Goal: Task Accomplishment & Management: Manage account settings

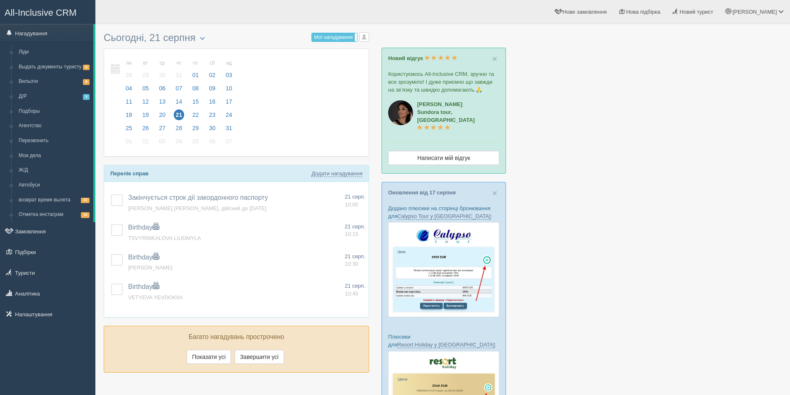
click at [19, 10] on span "All-Inclusive CRM" at bounding box center [41, 12] width 72 height 10
click at [36, 271] on link "Туристи" at bounding box center [47, 273] width 95 height 18
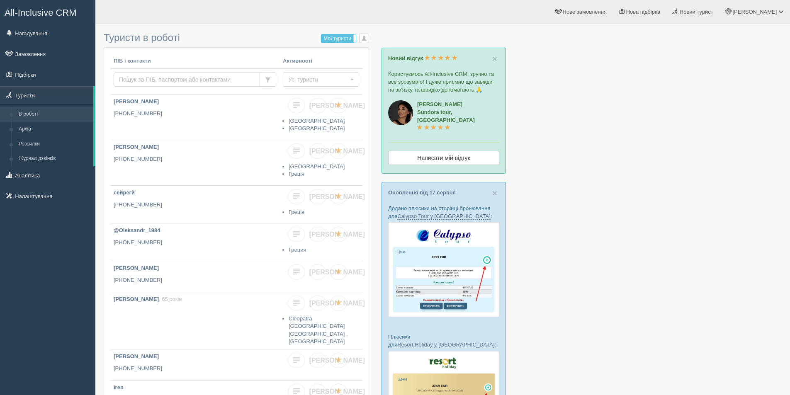
click at [145, 79] on input "text" at bounding box center [187, 80] width 146 height 14
type input "з"
type input "pid"
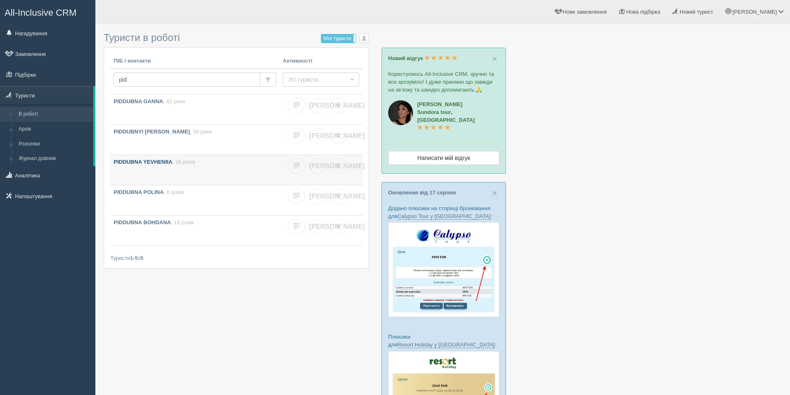
drag, startPoint x: 187, startPoint y: 132, endPoint x: 148, endPoint y: 162, distance: 49.1
click at [38, 56] on link "Замовлення" at bounding box center [47, 54] width 95 height 18
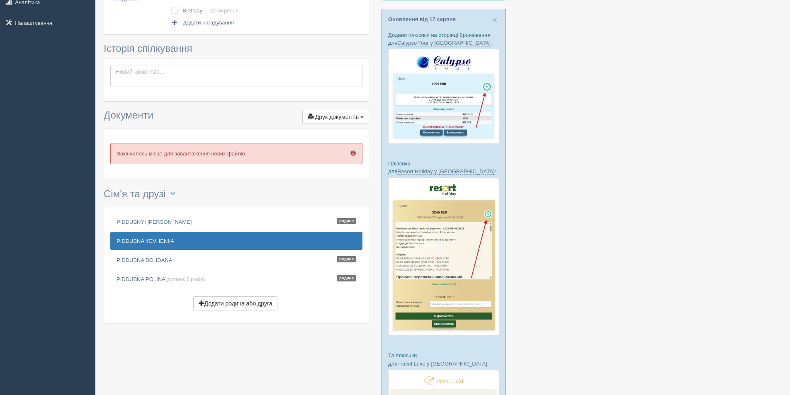
scroll to position [28, 0]
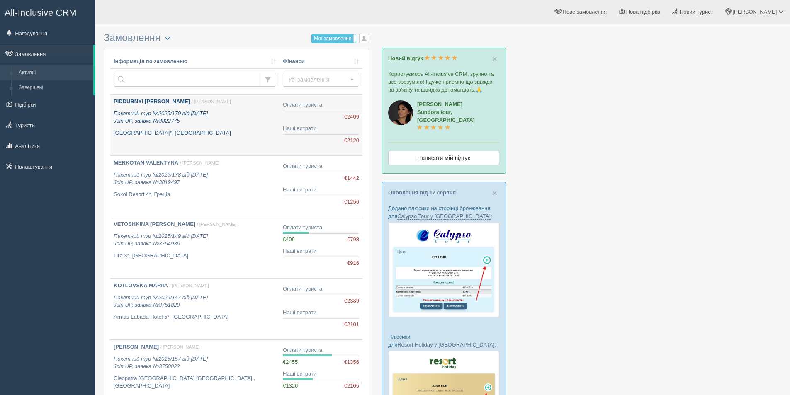
click at [238, 133] on p "[GEOGRAPHIC_DATA]*, [GEOGRAPHIC_DATA]" at bounding box center [195, 133] width 163 height 8
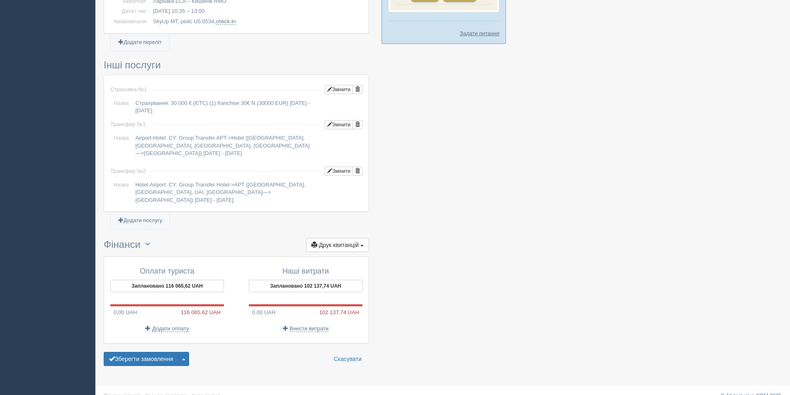
scroll to position [619, 0]
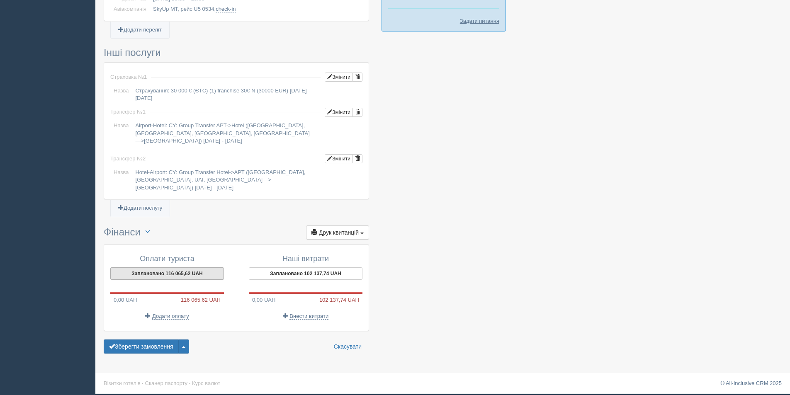
click at [188, 273] on button "Заплановано 116 065,62 UAH" at bounding box center [167, 273] width 114 height 12
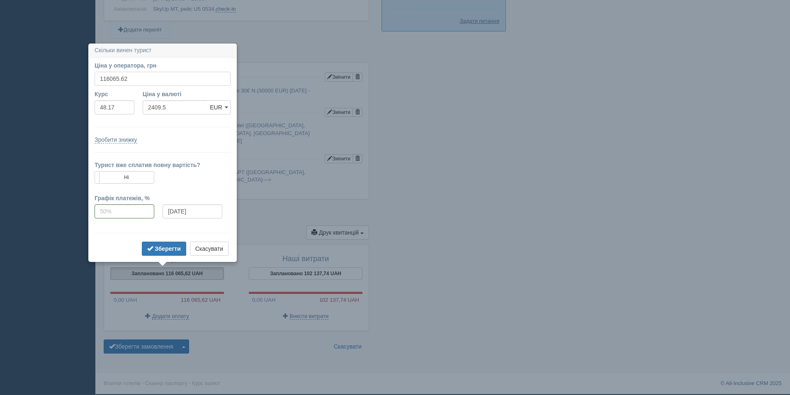
drag, startPoint x: 134, startPoint y: 78, endPoint x: 107, endPoint y: 78, distance: 27.8
click at [107, 78] on input "116065.62" at bounding box center [163, 79] width 136 height 14
type input "110000"
type input "2283.58"
click at [163, 250] on b "Зберегти" at bounding box center [168, 248] width 26 height 7
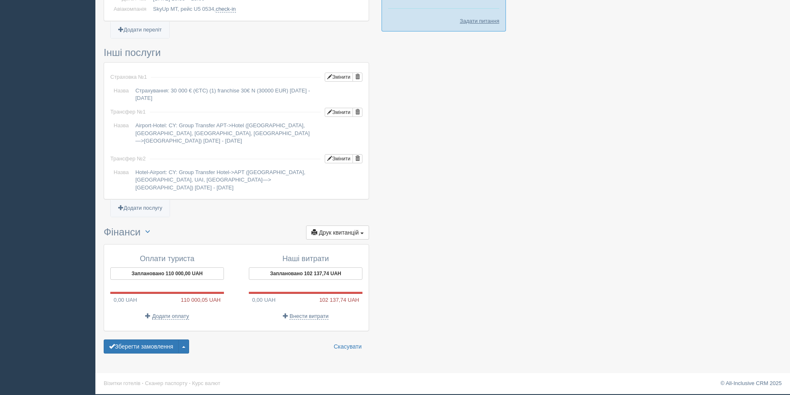
drag, startPoint x: 148, startPoint y: 350, endPoint x: 286, endPoint y: 291, distance: 150.8
click at [147, 349] on button "Зберегти замовлення" at bounding box center [141, 347] width 75 height 14
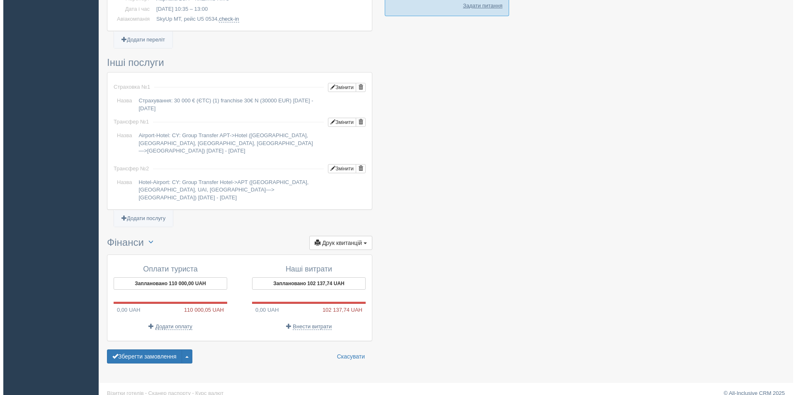
scroll to position [644, 0]
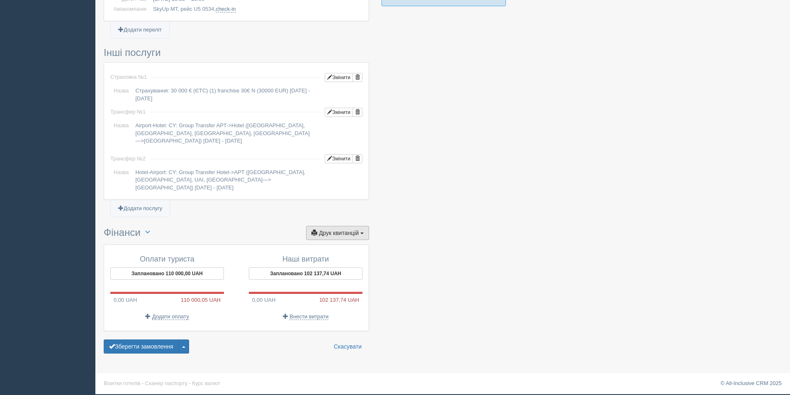
click at [324, 230] on span "Друк квитанцій" at bounding box center [339, 233] width 40 height 7
click at [325, 247] on link "+ Новий рахунок-фактура" at bounding box center [321, 248] width 95 height 14
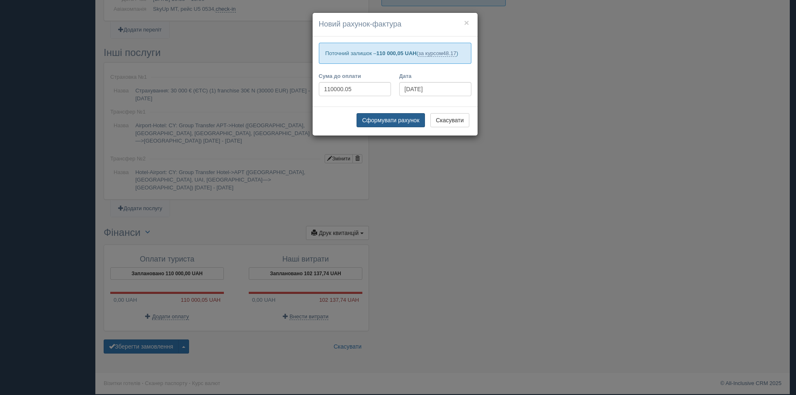
click at [386, 120] on button "Сформувати рахунок" at bounding box center [391, 120] width 68 height 14
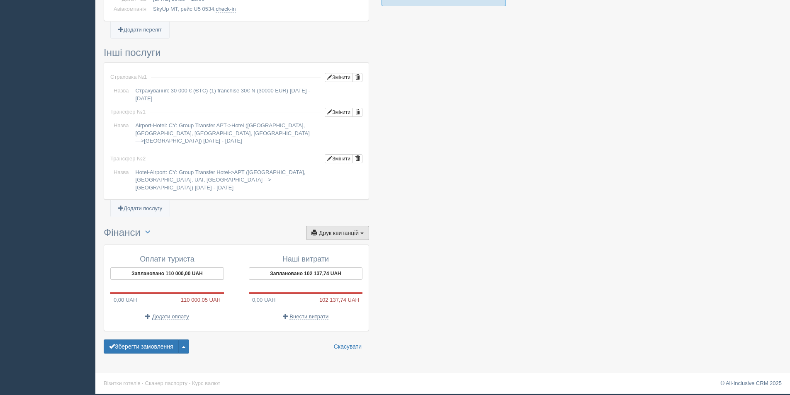
click at [331, 233] on span "Друк квитанцій" at bounding box center [339, 233] width 40 height 7
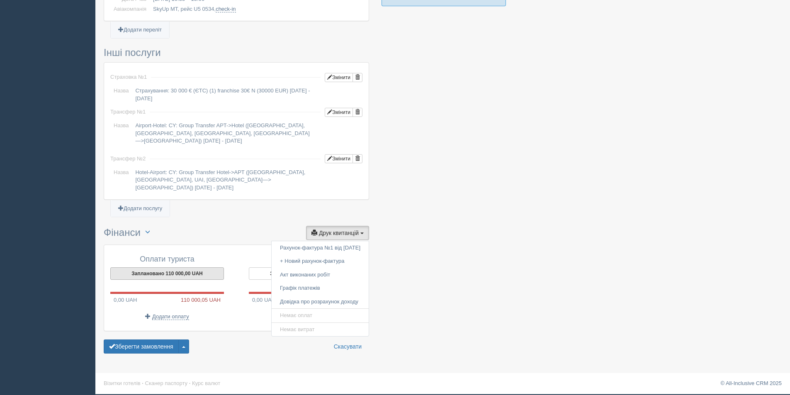
click at [188, 273] on button "Заплановано 110 000,00 UAH" at bounding box center [167, 273] width 114 height 12
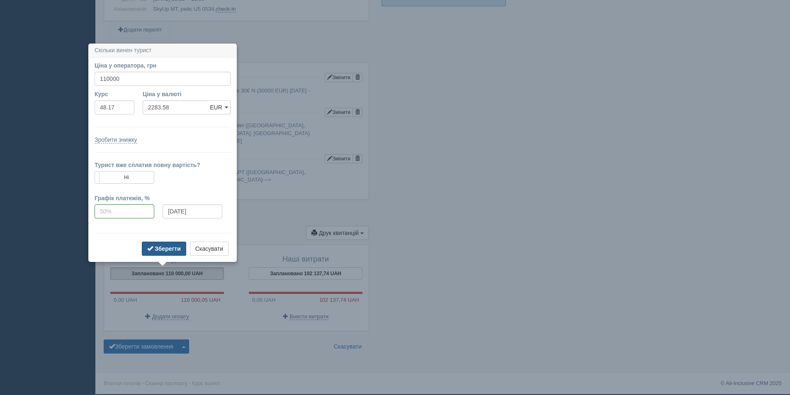
click at [170, 248] on b "Зберегти" at bounding box center [168, 248] width 26 height 7
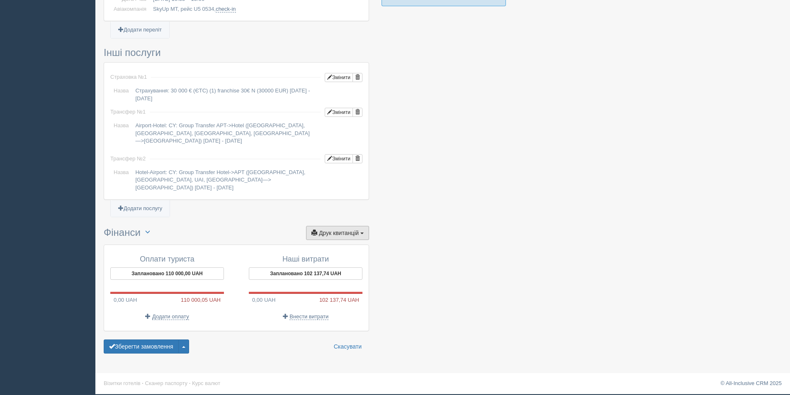
click at [321, 231] on span "Друк квитанцій" at bounding box center [339, 233] width 40 height 7
click at [318, 262] on link "+ Новий рахунок-фактура" at bounding box center [320, 262] width 97 height 14
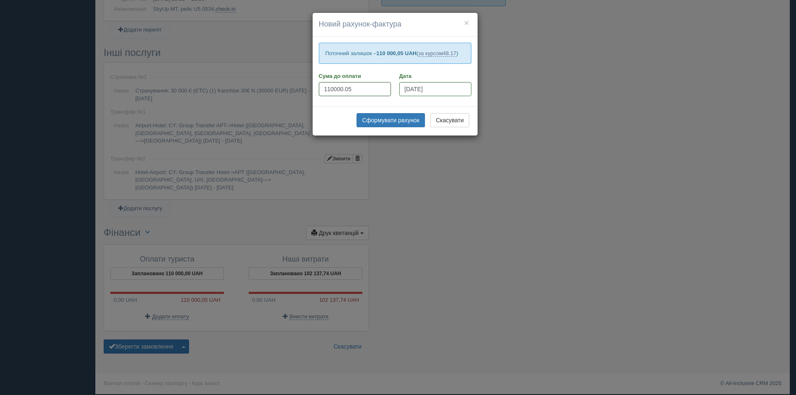
drag, startPoint x: 354, startPoint y: 92, endPoint x: 348, endPoint y: 90, distance: 6.4
click at [348, 90] on input "110000.05" at bounding box center [355, 89] width 72 height 14
type input "110000.00"
click at [383, 124] on button "Сформувати рахунок" at bounding box center [391, 120] width 68 height 14
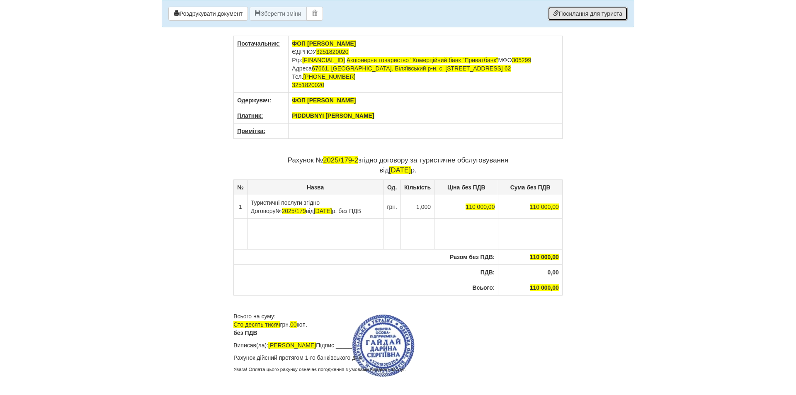
click at [582, 17] on link "Посилання для туриста" at bounding box center [588, 14] width 80 height 14
